Goal: Obtain resource: Download file/media

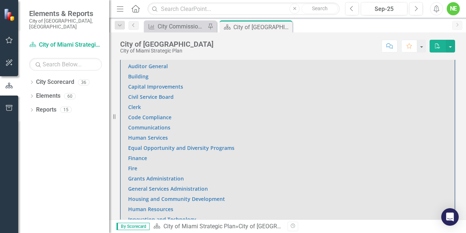
scroll to position [461, 0]
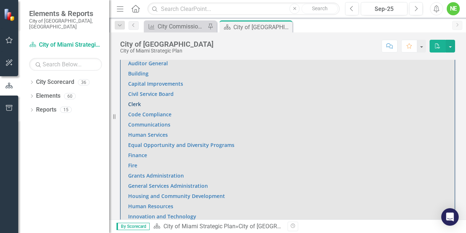
click at [130, 102] on link "Clerk" at bounding box center [134, 104] width 13 height 7
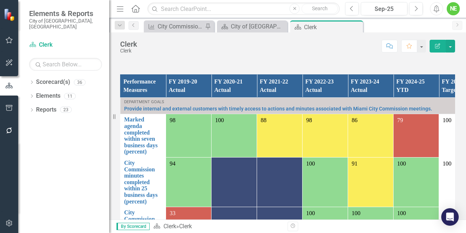
scroll to position [476, 0]
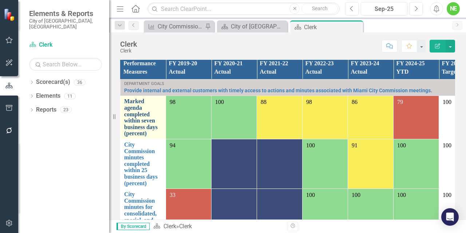
click at [145, 111] on link "Marked agenda completed within seven business days (percent)" at bounding box center [143, 117] width 38 height 39
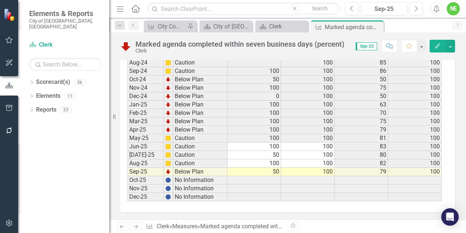
scroll to position [1219, 0]
click at [381, 25] on div "Close" at bounding box center [377, 27] width 9 height 9
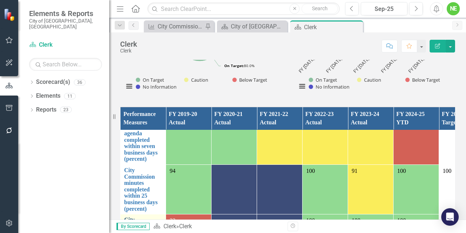
scroll to position [19, 0]
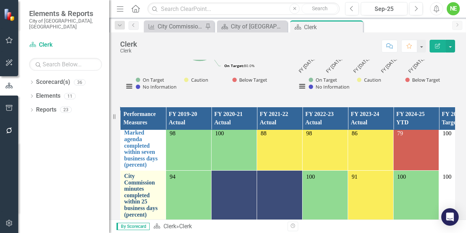
click at [141, 191] on link "City Commission minutes completed within 25 business days (percent)" at bounding box center [143, 195] width 38 height 45
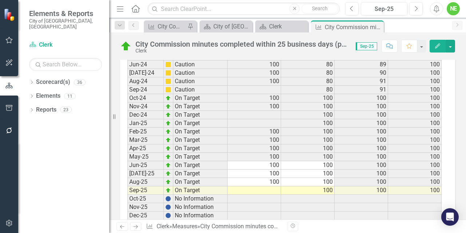
scroll to position [1095, 0]
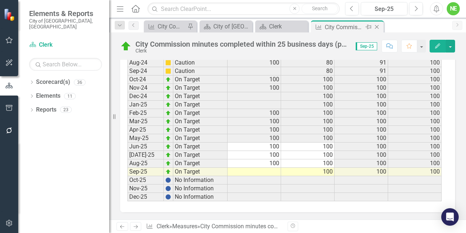
click at [377, 27] on icon at bounding box center [377, 27] width 4 height 4
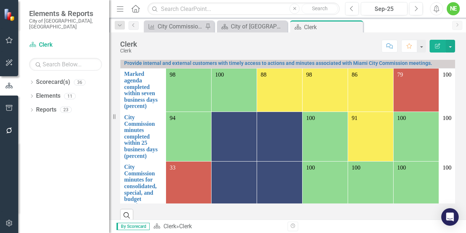
scroll to position [510, 0]
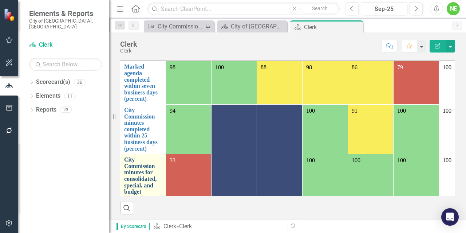
click at [132, 173] on link "City Commission minutes for consolidated, special, and budget meetings complete…" at bounding box center [143, 191] width 38 height 71
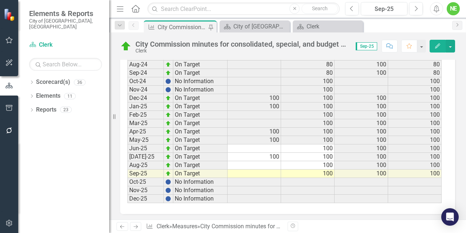
scroll to position [1086, 0]
click at [241, 168] on td at bounding box center [255, 172] width 54 height 8
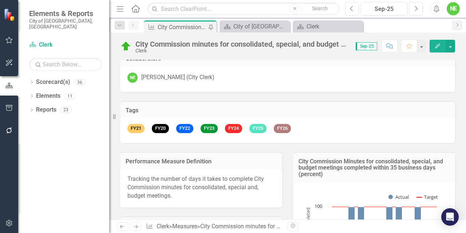
scroll to position [0, 0]
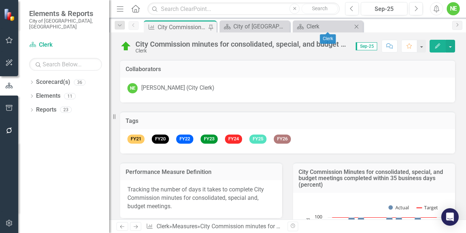
click at [358, 26] on icon "Close" at bounding box center [356, 27] width 7 height 6
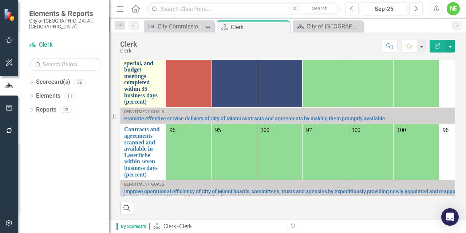
scroll to position [149, 0]
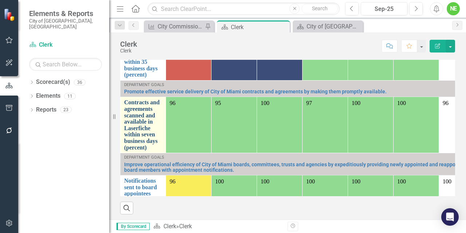
click at [147, 126] on link "Contracts and agreements scanned and available in Laserfiche within seven busin…" at bounding box center [143, 124] width 38 height 51
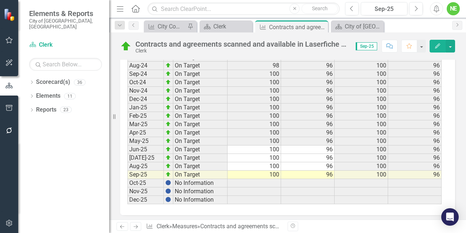
scroll to position [1089, 0]
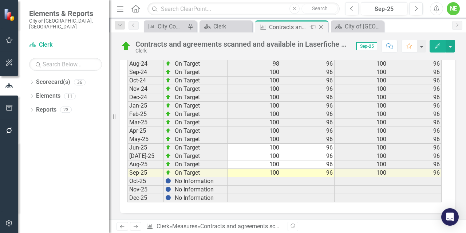
click at [323, 25] on icon "Close" at bounding box center [321, 27] width 7 height 6
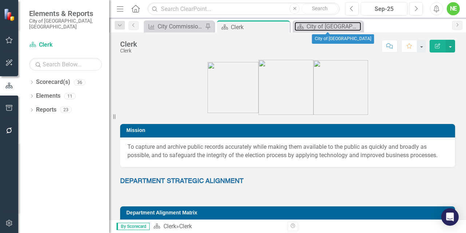
click at [323, 25] on div "City of [GEOGRAPHIC_DATA]" at bounding box center [334, 26] width 55 height 9
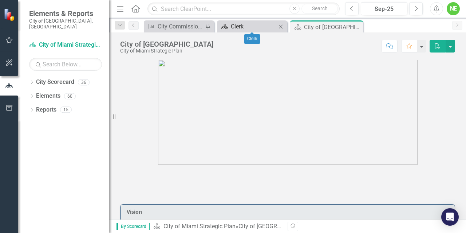
click at [242, 26] on div "Clerk" at bounding box center [254, 26] width 46 height 9
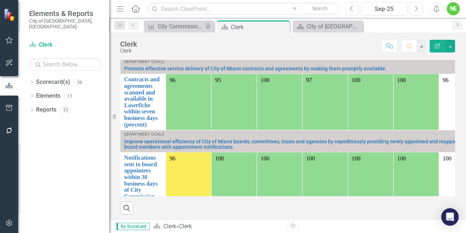
scroll to position [188, 0]
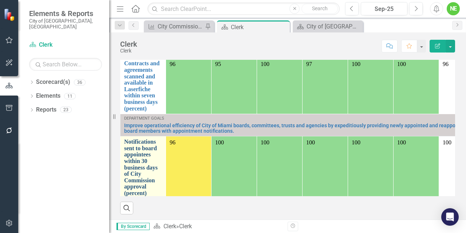
click at [149, 146] on link "Notifications sent to board appointees within 30 business days of City Commissi…" at bounding box center [143, 167] width 38 height 58
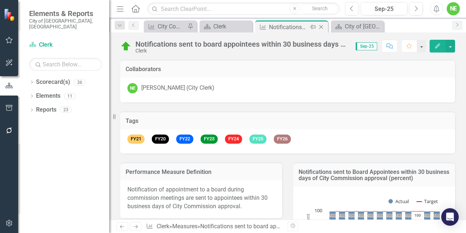
click at [319, 26] on icon "Close" at bounding box center [321, 27] width 7 height 6
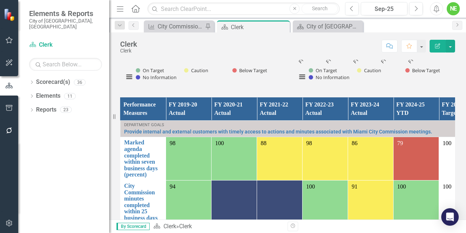
scroll to position [510, 0]
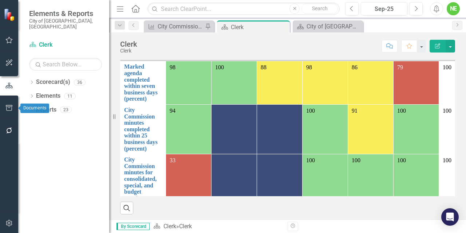
click at [5, 108] on icon "button" at bounding box center [9, 108] width 8 height 6
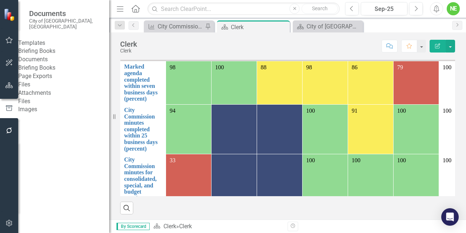
click at [39, 48] on link "Briefing Books" at bounding box center [63, 51] width 91 height 8
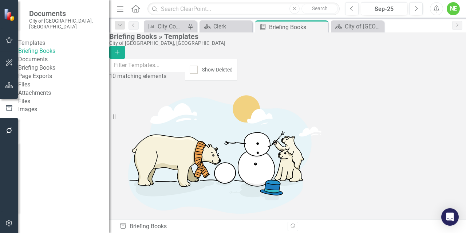
click at [50, 72] on link "Briefing Books" at bounding box center [63, 68] width 91 height 8
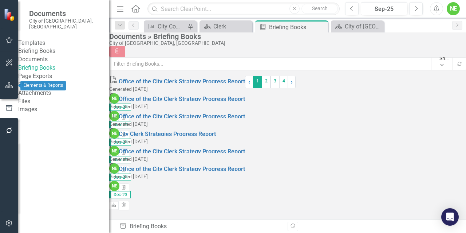
click at [16, 84] on button "button" at bounding box center [9, 85] width 16 height 15
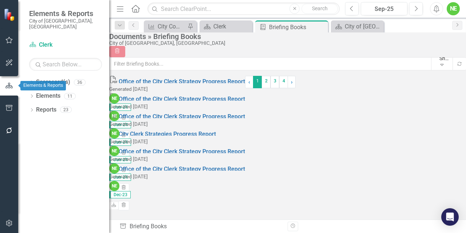
click at [13, 84] on icon "button" at bounding box center [9, 85] width 8 height 7
click at [34, 81] on icon "Dropdown" at bounding box center [31, 83] width 5 height 4
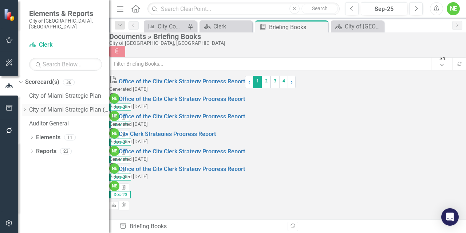
click at [27, 107] on div "Dropdown" at bounding box center [24, 110] width 5 height 6
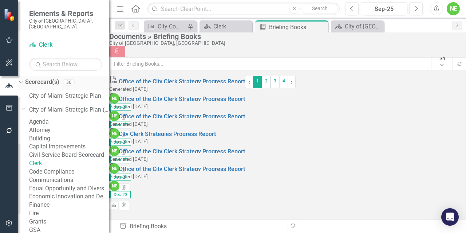
click at [22, 79] on icon "Dropdown" at bounding box center [20, 81] width 4 height 5
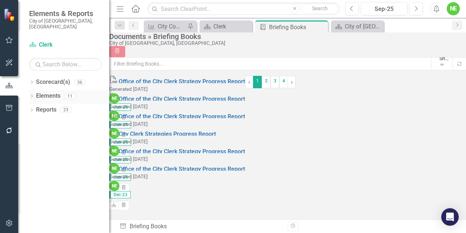
click at [30, 95] on icon "Dropdown" at bounding box center [31, 97] width 5 height 4
click at [27, 136] on icon "Dropdown" at bounding box center [24, 138] width 5 height 4
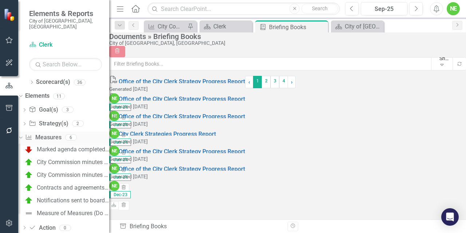
click at [48, 133] on link "Measure Measures" at bounding box center [43, 137] width 36 height 8
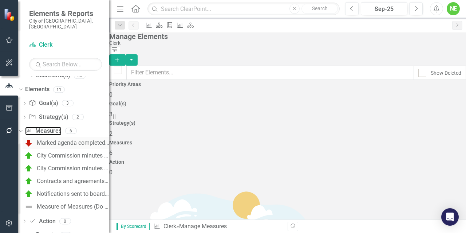
scroll to position [10, 0]
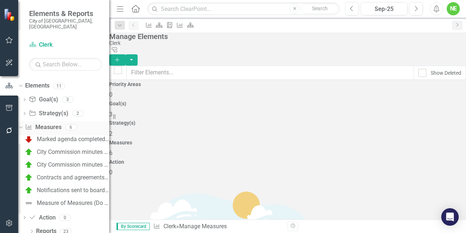
click at [61, 123] on link "Measure Measures" at bounding box center [43, 127] width 36 height 8
click at [43, 227] on link "Reports" at bounding box center [46, 231] width 20 height 8
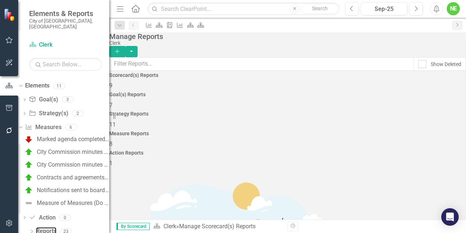
scroll to position [29, 0]
click at [116, 121] on span "11" at bounding box center [112, 124] width 7 height 7
click at [365, 131] on div "Measure Reports 8" at bounding box center [287, 139] width 357 height 17
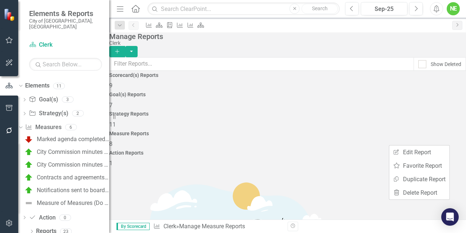
click at [327, 129] on div "Scorecard(s) Reports 9 Goal(s) Reports 7 Strategy Reports 11 Measure Reports 8 …" at bounding box center [287, 120] width 357 height 95
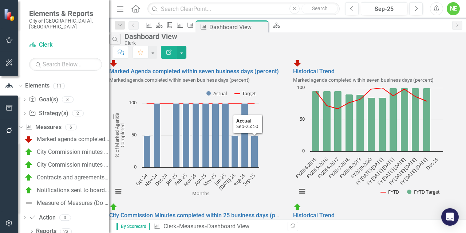
scroll to position [661, 0]
click at [265, 29] on icon "Close" at bounding box center [261, 27] width 7 height 6
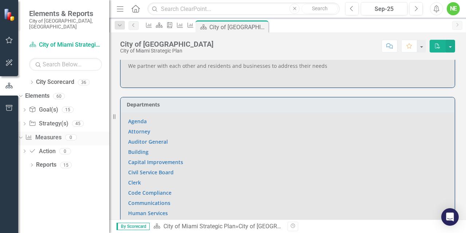
scroll to position [370, 0]
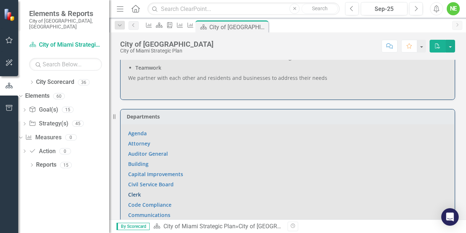
click at [137, 194] on link "Clerk" at bounding box center [134, 194] width 13 height 7
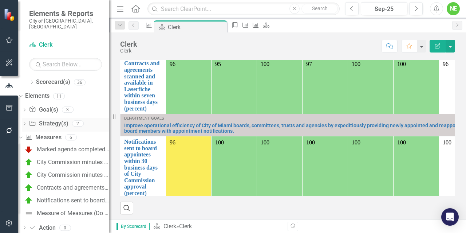
scroll to position [10, 0]
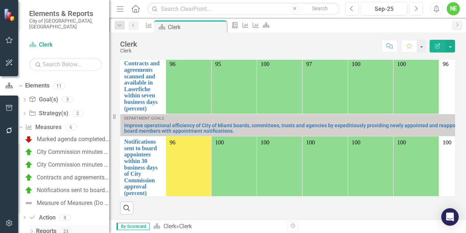
click at [45, 227] on link "Reports" at bounding box center [46, 231] width 20 height 8
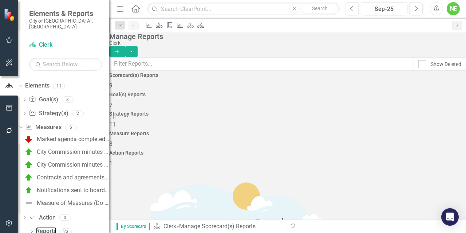
scroll to position [45, 0]
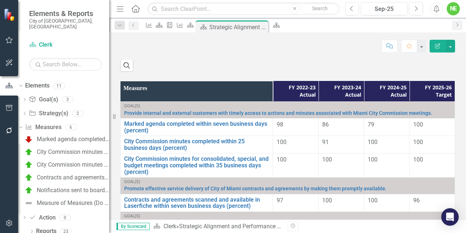
scroll to position [400, 0]
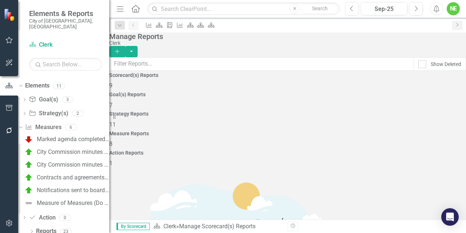
scroll to position [79, 0]
click at [354, 131] on div "Measure Reports 8" at bounding box center [287, 139] width 357 height 17
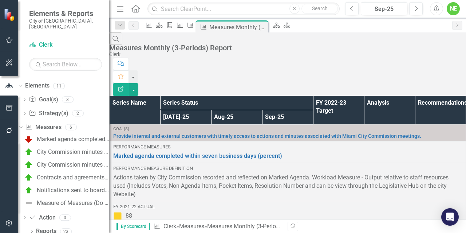
scroll to position [134, 0]
click at [138, 83] on button "button" at bounding box center [133, 89] width 9 height 13
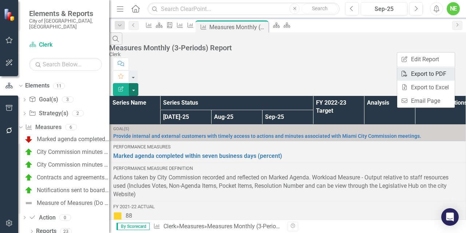
click at [428, 74] on link "PDF Export to PDF" at bounding box center [427, 73] width 58 height 13
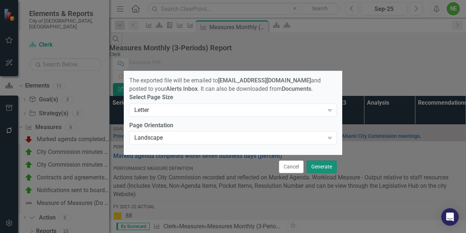
click at [321, 167] on button "Generate" at bounding box center [322, 166] width 30 height 13
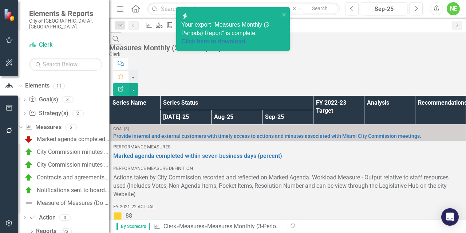
scroll to position [79, 0]
click at [219, 42] on link "Click here to download." at bounding box center [214, 41] width 66 height 6
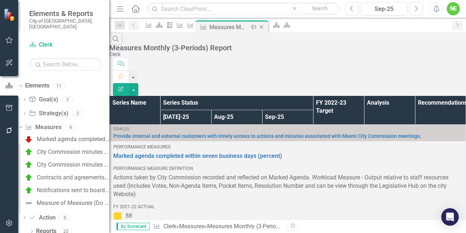
click at [265, 27] on icon "Close" at bounding box center [261, 27] width 7 height 6
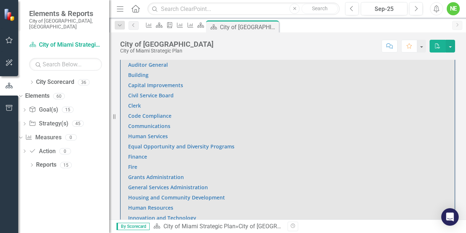
scroll to position [457, 0]
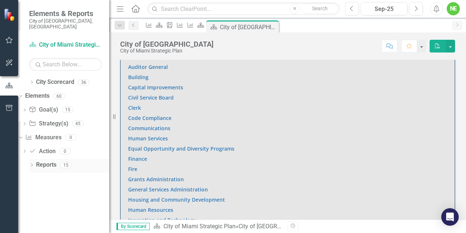
click at [31, 164] on icon "Dropdown" at bounding box center [31, 166] width 5 height 4
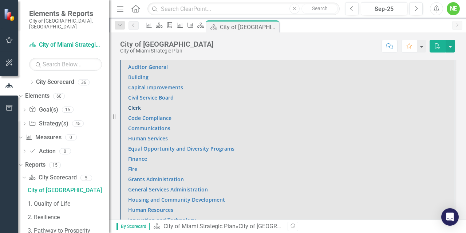
click at [137, 107] on link "Clerk" at bounding box center [134, 107] width 13 height 7
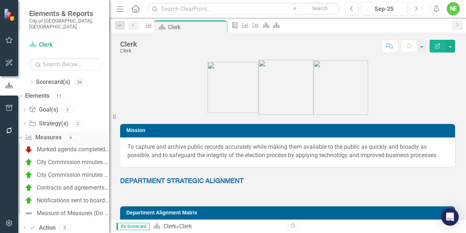
click at [60, 133] on link "Measure Measures" at bounding box center [43, 137] width 36 height 8
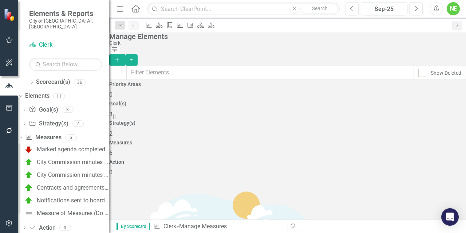
click at [351, 140] on h4 "Measures" at bounding box center [287, 142] width 357 height 5
click at [61, 133] on link "Measure Measures" at bounding box center [43, 137] width 36 height 8
click at [23, 134] on div "Dropdown" at bounding box center [19, 136] width 6 height 5
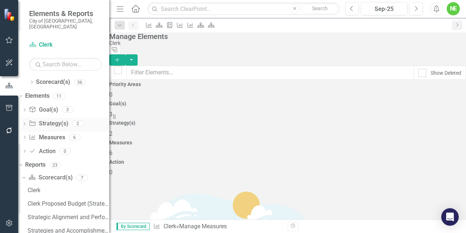
click at [27, 122] on icon "Dropdown" at bounding box center [24, 124] width 5 height 4
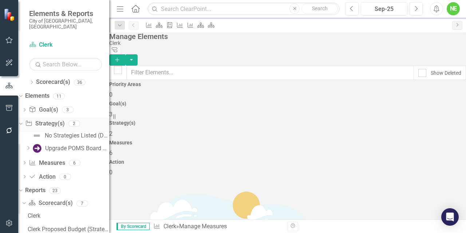
click at [22, 121] on icon "Dropdown" at bounding box center [20, 123] width 4 height 5
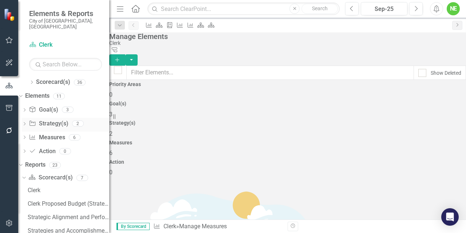
click at [55, 120] on link "Strategy Strategy(s)" at bounding box center [48, 124] width 39 height 8
click at [54, 106] on link "Goal(s) Goal(s)" at bounding box center [43, 110] width 29 height 8
click at [60, 133] on link "Measure Measures" at bounding box center [47, 137] width 36 height 8
click at [27, 136] on icon "Dropdown" at bounding box center [24, 138] width 5 height 4
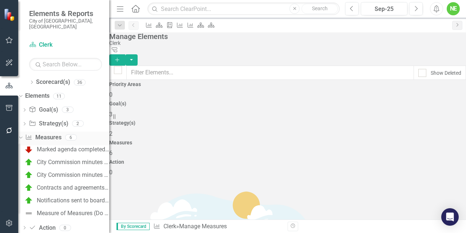
click at [56, 133] on link "Measure Measures" at bounding box center [43, 137] width 36 height 8
click at [34, 81] on icon "Dropdown" at bounding box center [31, 83] width 5 height 4
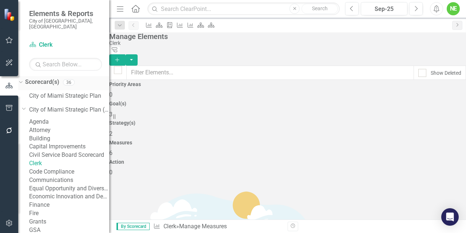
click at [23, 81] on div "Dropdown" at bounding box center [20, 83] width 5 height 4
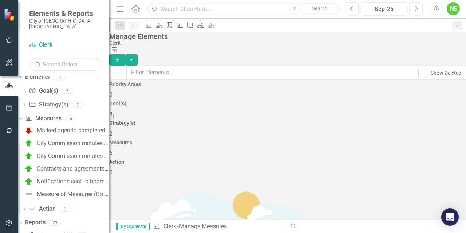
scroll to position [16, 0]
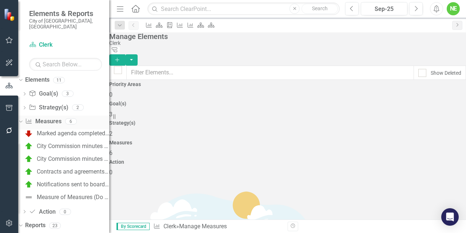
click at [22, 118] on icon "Dropdown" at bounding box center [20, 120] width 4 height 5
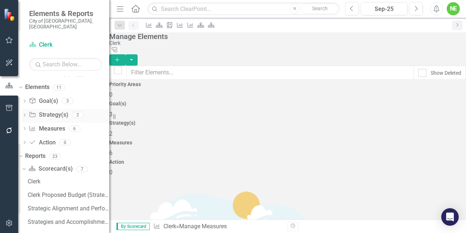
scroll to position [0, 0]
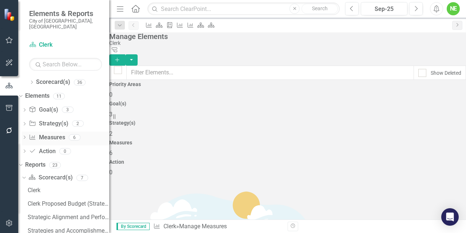
click at [54, 133] on link "Measure Measures" at bounding box center [47, 137] width 36 height 8
click at [215, 28] on link "Scorecard(s)" at bounding box center [210, 24] width 10 height 9
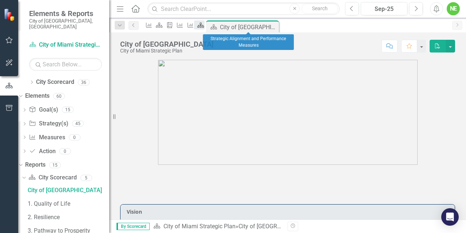
click at [204, 27] on icon "City Scorecard" at bounding box center [200, 25] width 7 height 6
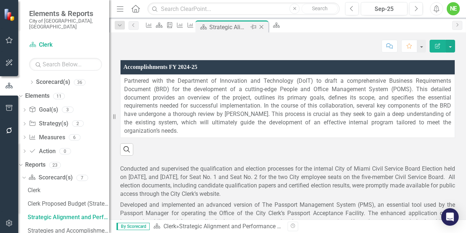
click at [267, 23] on div "Close" at bounding box center [262, 27] width 9 height 9
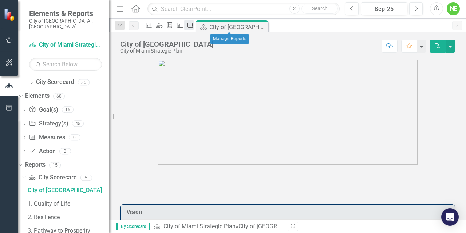
click at [194, 26] on icon at bounding box center [191, 25] width 6 height 5
click at [194, 25] on icon "Measure" at bounding box center [190, 25] width 7 height 6
click at [194, 24] on icon "Measure" at bounding box center [190, 25] width 7 height 6
click at [184, 22] on div "Measure" at bounding box center [178, 24] width 10 height 9
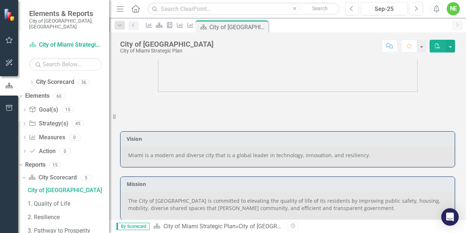
scroll to position [79, 0]
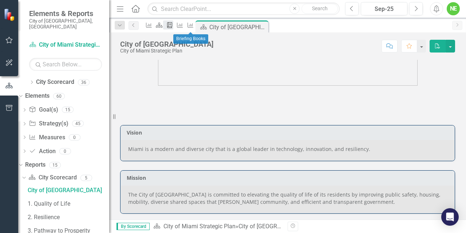
click at [173, 23] on icon "Briefing Book Template" at bounding box center [169, 25] width 7 height 6
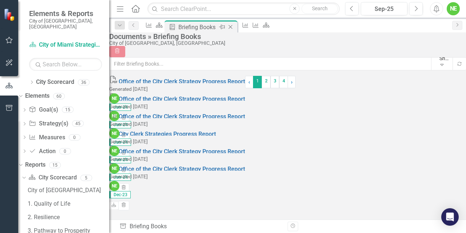
click at [234, 25] on icon "Close" at bounding box center [230, 27] width 7 height 6
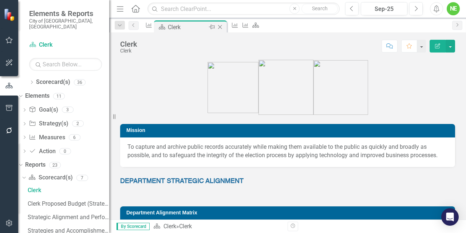
click at [181, 28] on div "Clerk" at bounding box center [187, 27] width 39 height 9
click at [239, 28] on icon "Measure" at bounding box center [234, 25] width 7 height 6
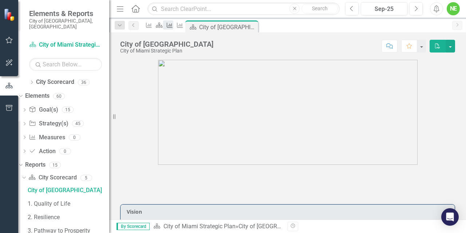
click at [173, 26] on icon at bounding box center [170, 25] width 6 height 5
click at [163, 26] on icon "City Scorecard" at bounding box center [159, 25] width 7 height 6
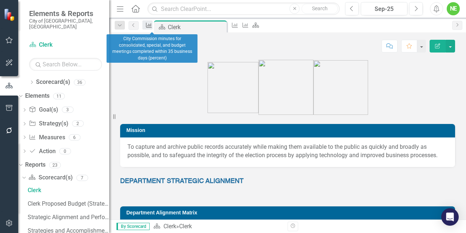
click at [152, 28] on icon at bounding box center [149, 25] width 6 height 5
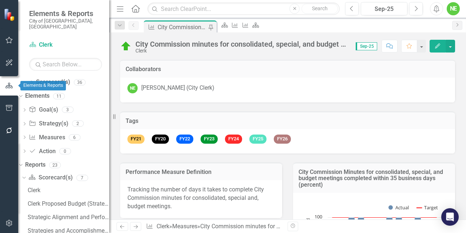
click at [12, 83] on icon "button" at bounding box center [9, 85] width 8 height 7
click at [12, 110] on icon "button" at bounding box center [9, 108] width 7 height 6
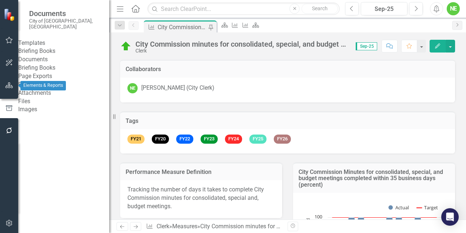
click at [12, 90] on button "button" at bounding box center [9, 85] width 16 height 15
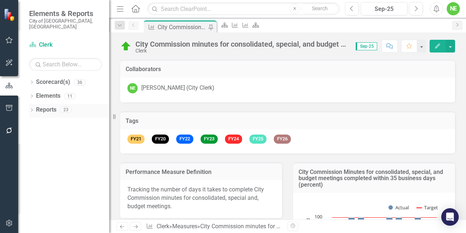
click at [33, 109] on icon "Dropdown" at bounding box center [31, 111] width 5 height 4
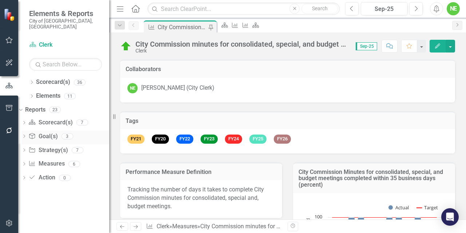
click at [27, 134] on div "Dropdown" at bounding box center [24, 137] width 5 height 6
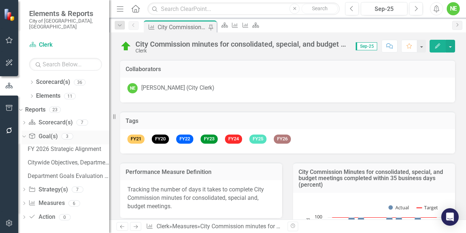
click at [25, 133] on icon "Dropdown" at bounding box center [23, 135] width 4 height 5
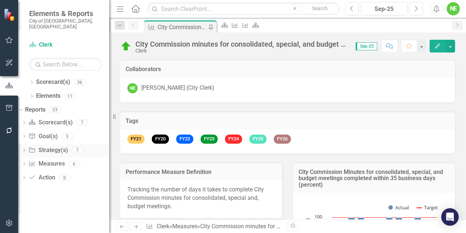
click at [27, 149] on icon "Dropdown" at bounding box center [24, 151] width 5 height 4
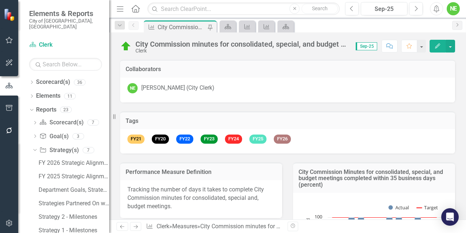
click at [36, 147] on div "Dropdown" at bounding box center [34, 149] width 6 height 5
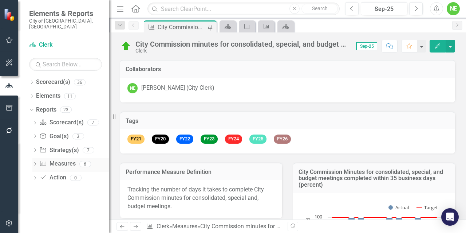
click at [37, 163] on icon "Dropdown" at bounding box center [34, 165] width 5 height 4
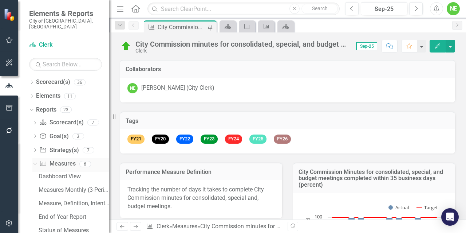
click at [37, 163] on div "Dropdown" at bounding box center [34, 165] width 5 height 4
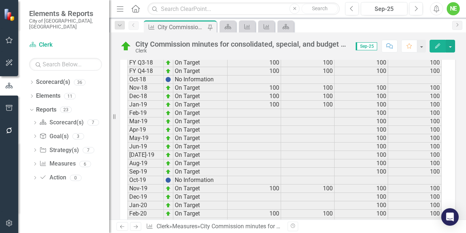
scroll to position [484, 0]
click at [36, 163] on icon "Dropdown" at bounding box center [34, 165] width 5 height 4
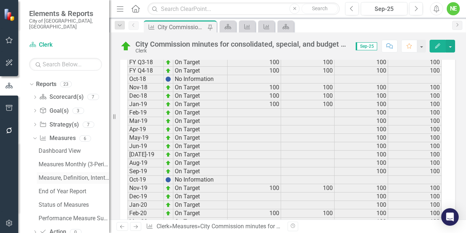
scroll to position [37, 0]
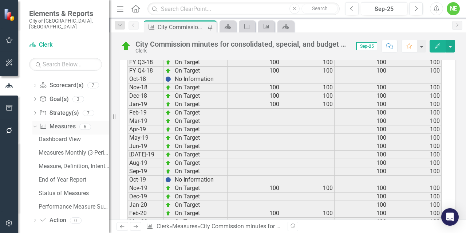
click at [63, 122] on link "Measure Measures" at bounding box center [57, 126] width 36 height 8
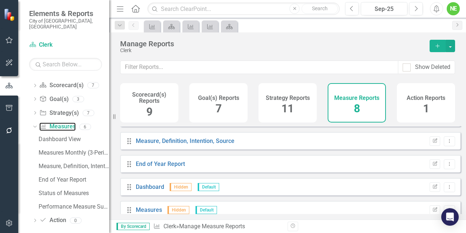
scroll to position [44, 0]
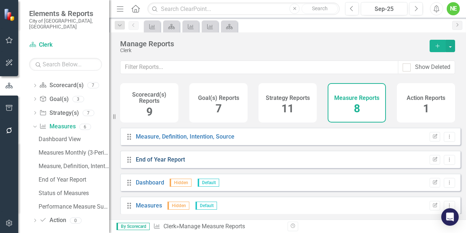
click at [156, 163] on link "End of Year Report" at bounding box center [160, 159] width 49 height 7
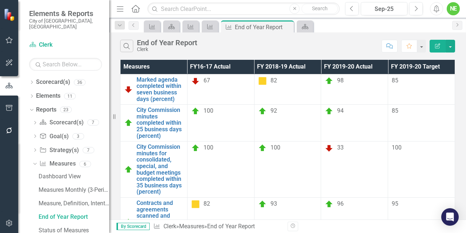
scroll to position [91, 0]
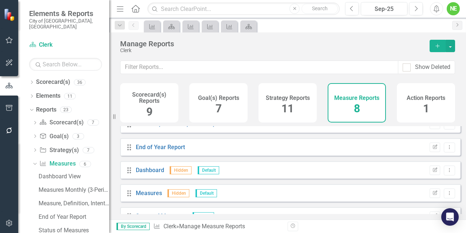
scroll to position [34, 0]
click at [188, 151] on link "Measure, Definition, Intention, Source" at bounding box center [185, 147] width 99 height 7
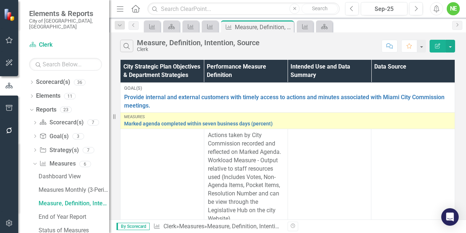
scroll to position [361, 0]
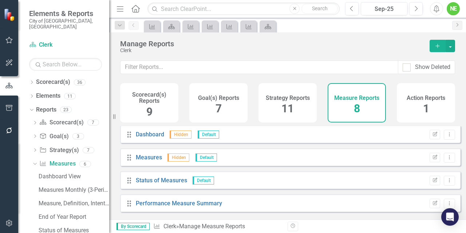
scroll to position [95, 0]
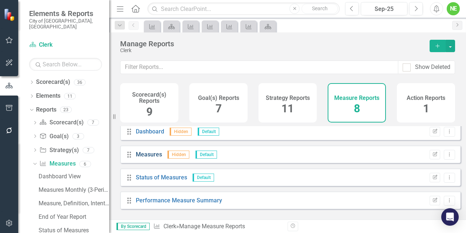
click at [147, 158] on link "Measures" at bounding box center [149, 154] width 26 height 7
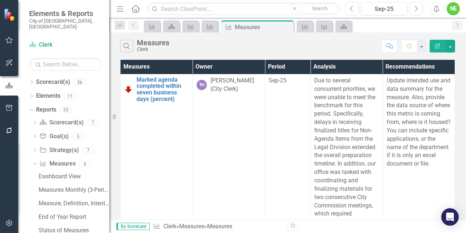
scroll to position [17, 0]
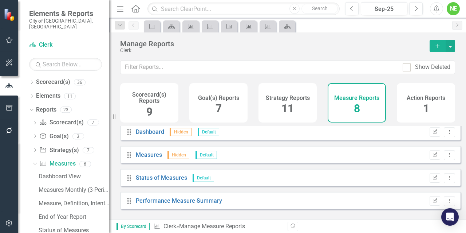
scroll to position [95, 0]
click at [152, 135] on link "Dashboard" at bounding box center [150, 131] width 28 height 7
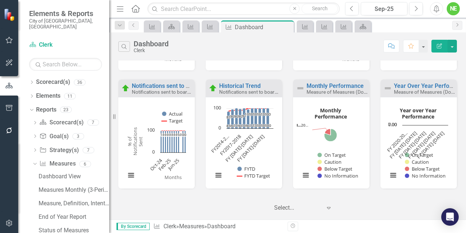
scroll to position [218, 0]
click at [287, 27] on icon "Close" at bounding box center [287, 27] width 7 height 6
